Goal: Task Accomplishment & Management: Use online tool/utility

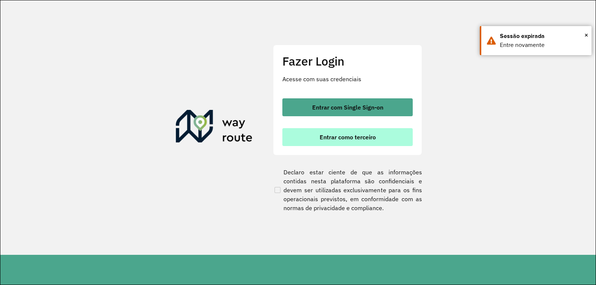
click at [353, 136] on span "Entrar como terceiro" at bounding box center [348, 137] width 56 height 6
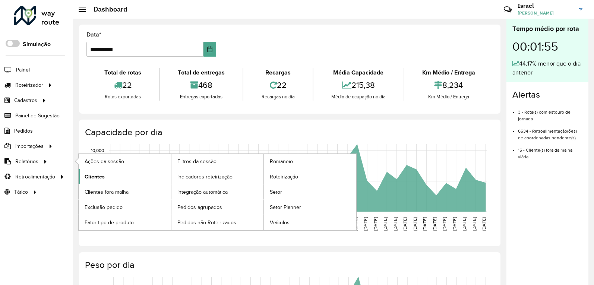
click at [103, 173] on span "Clientes" at bounding box center [95, 177] width 20 height 8
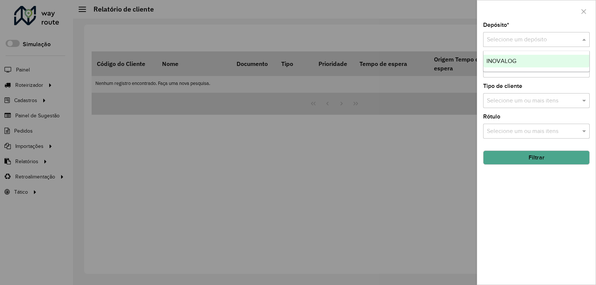
click at [519, 40] on input "text" at bounding box center [529, 39] width 84 height 9
click at [517, 61] on div "INOVALOG" at bounding box center [537, 61] width 106 height 13
click at [543, 162] on button "Filtrar" at bounding box center [536, 158] width 107 height 14
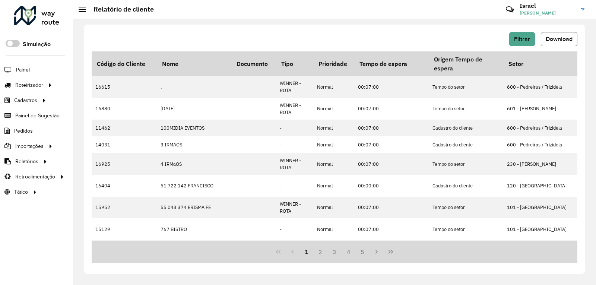
click at [562, 40] on span "Download" at bounding box center [559, 39] width 27 height 6
